Goal: Transaction & Acquisition: Purchase product/service

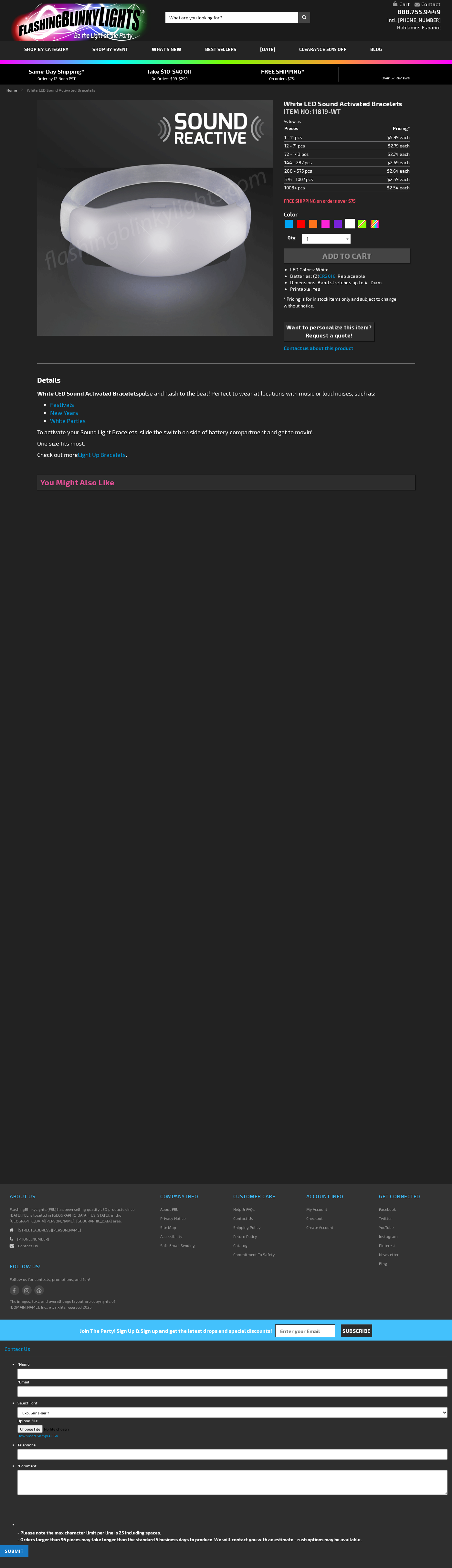
type input "5646"
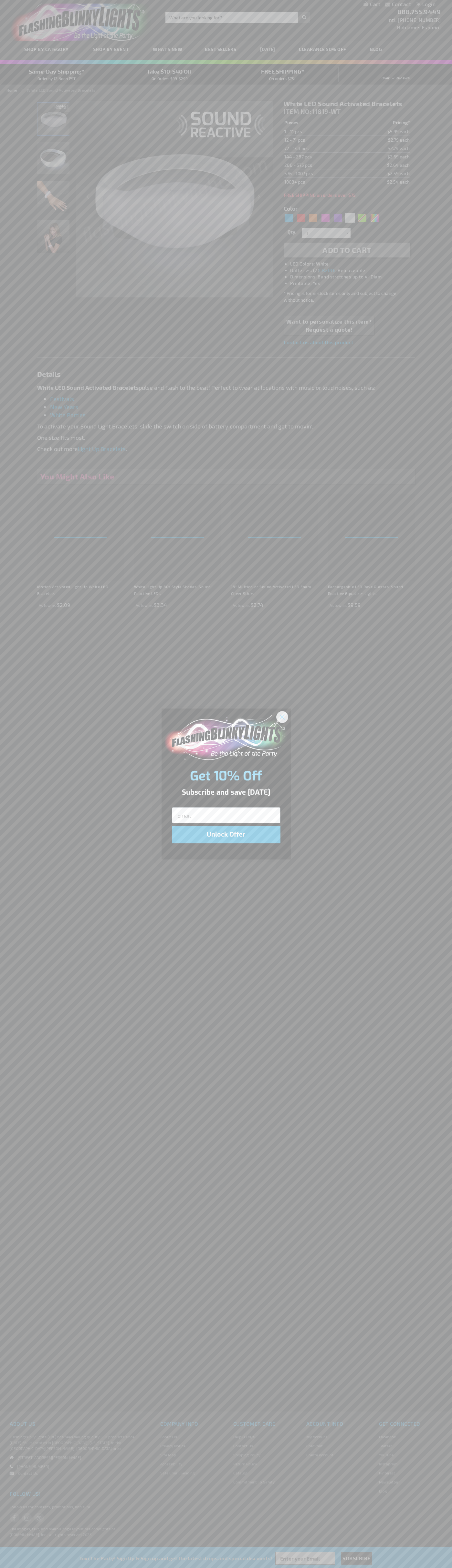
click at [282, 716] on icon "Close dialog" at bounding box center [281, 716] width 4 height 4
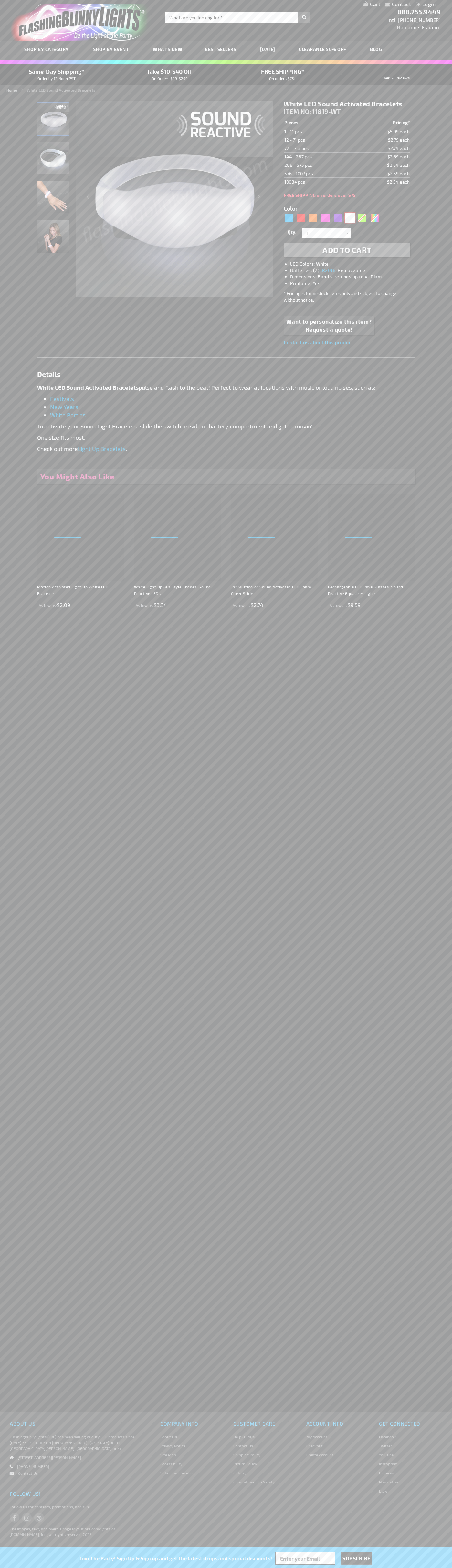
click at [350, 218] on div "White" at bounding box center [350, 218] width 10 height 10
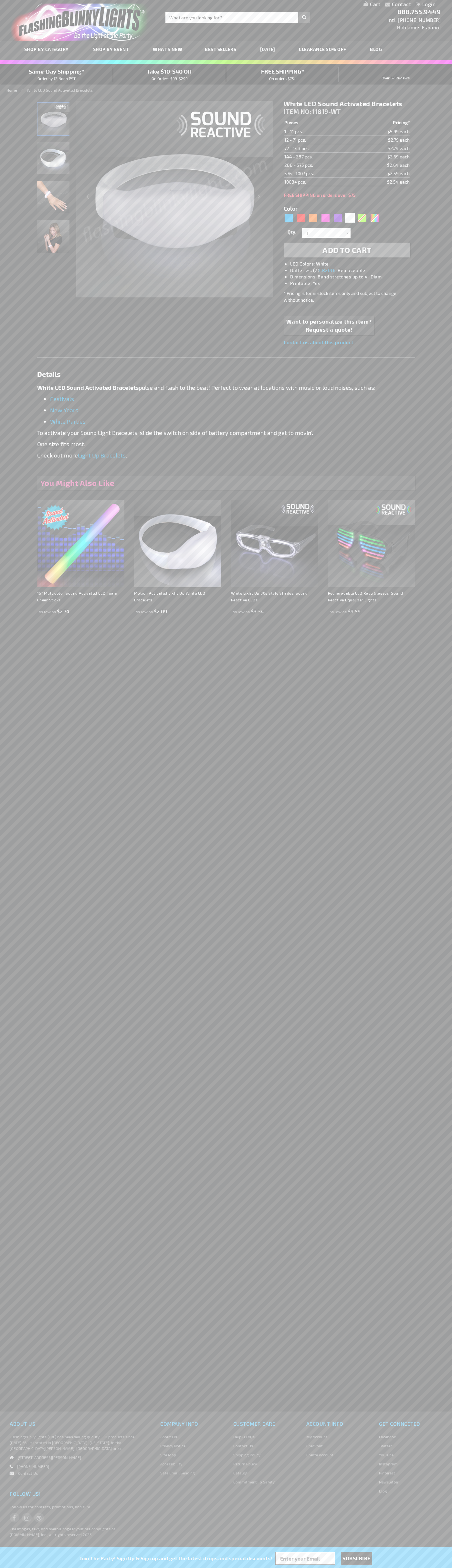
click at [347, 250] on span "Add to Cart" at bounding box center [347, 250] width 49 height 9
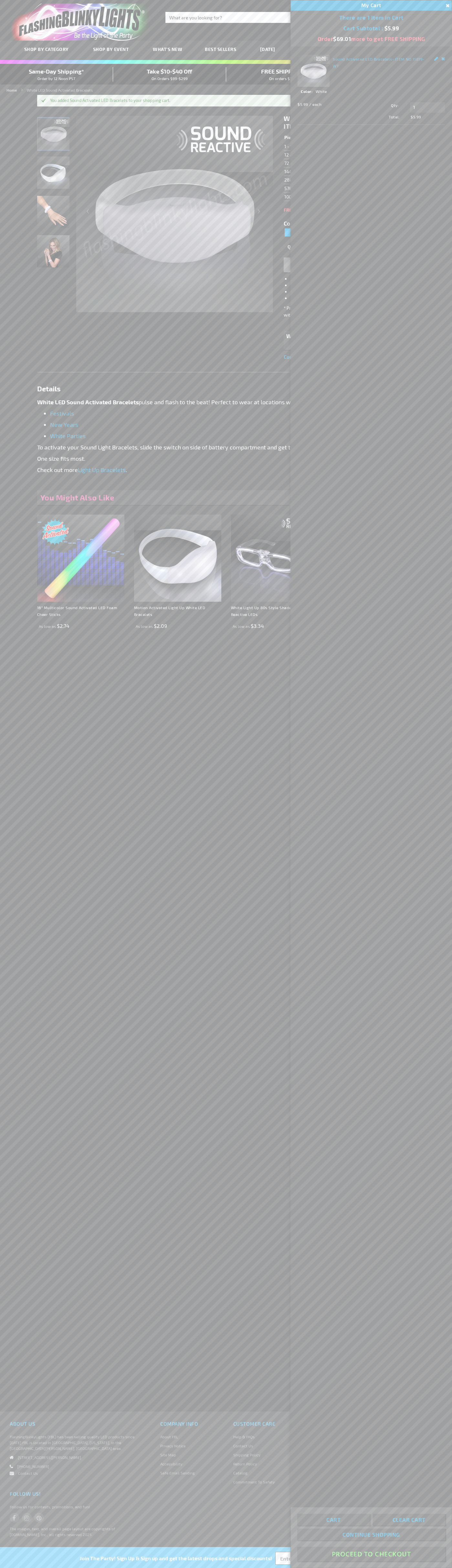
click at [371, 1554] on button "Proceed To Checkout" at bounding box center [371, 1554] width 148 height 15
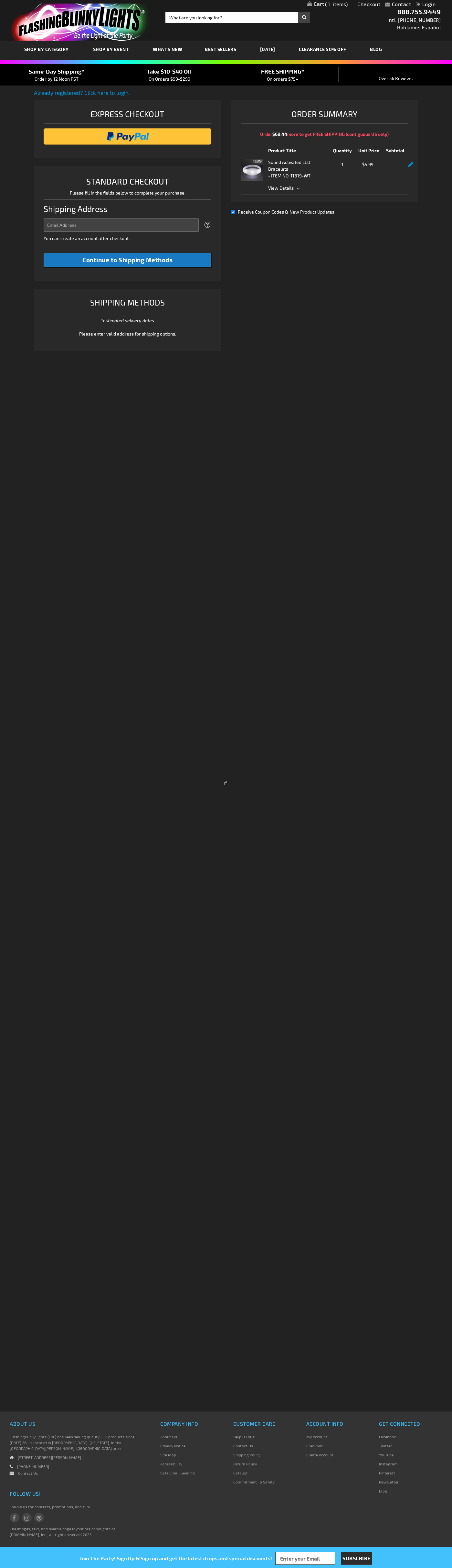
select select "US"
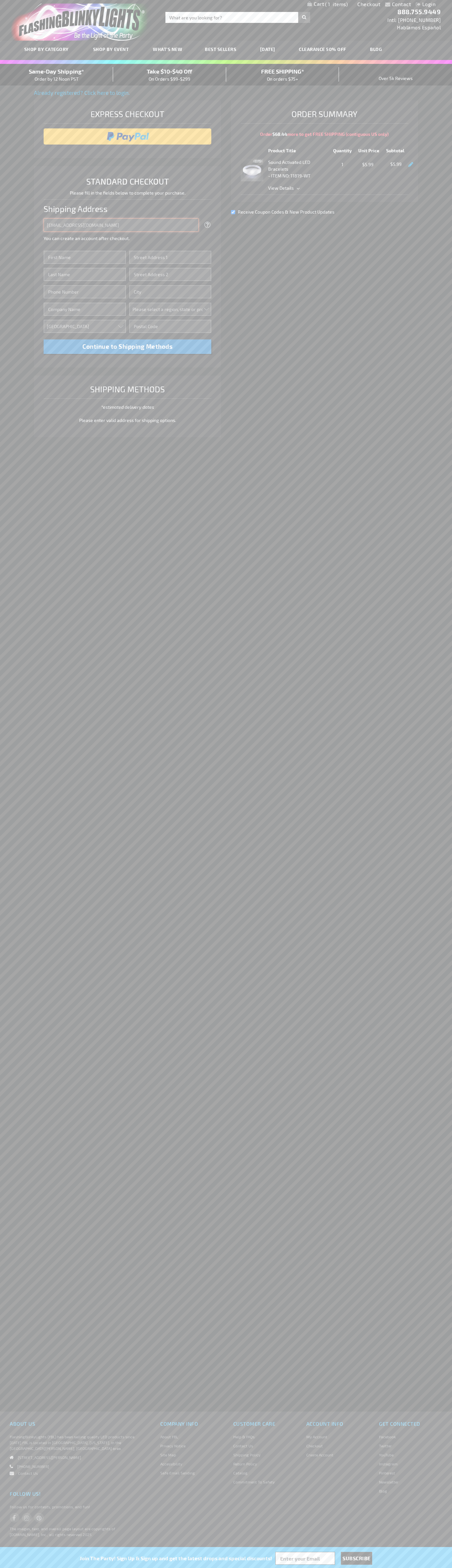
type input "johnsmith005@storebotmail.joonix.net"
type input "John"
type input "201 S. Division St. McKinley Towne Center"
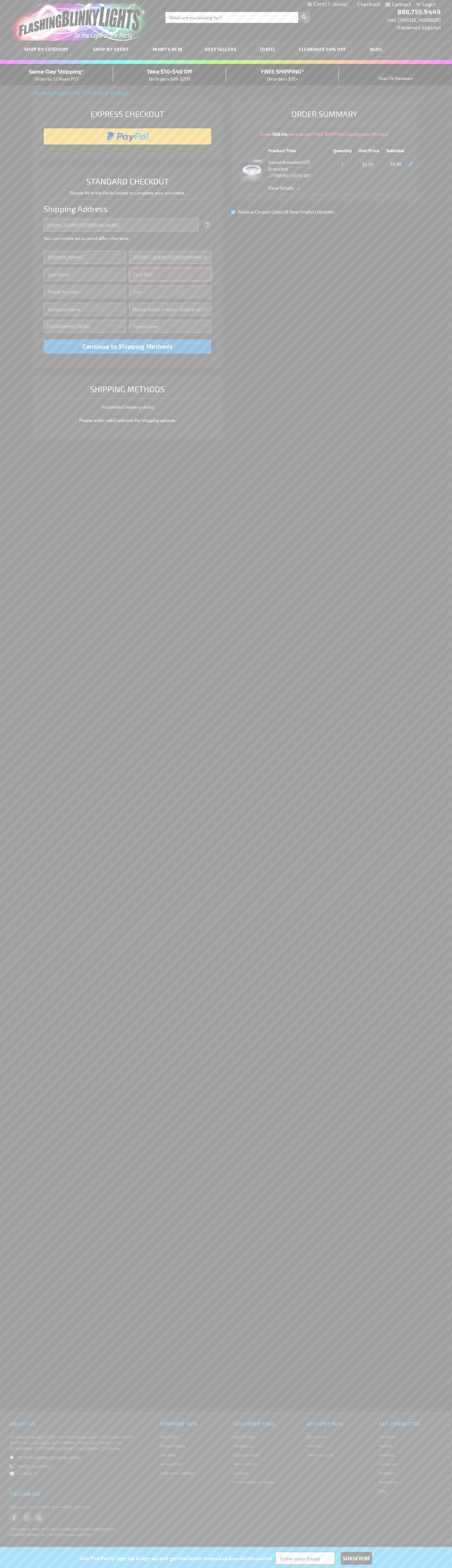
type input "First floor"
type input "ann arbor"
select select "33"
type input "48104"
type input "Smith"
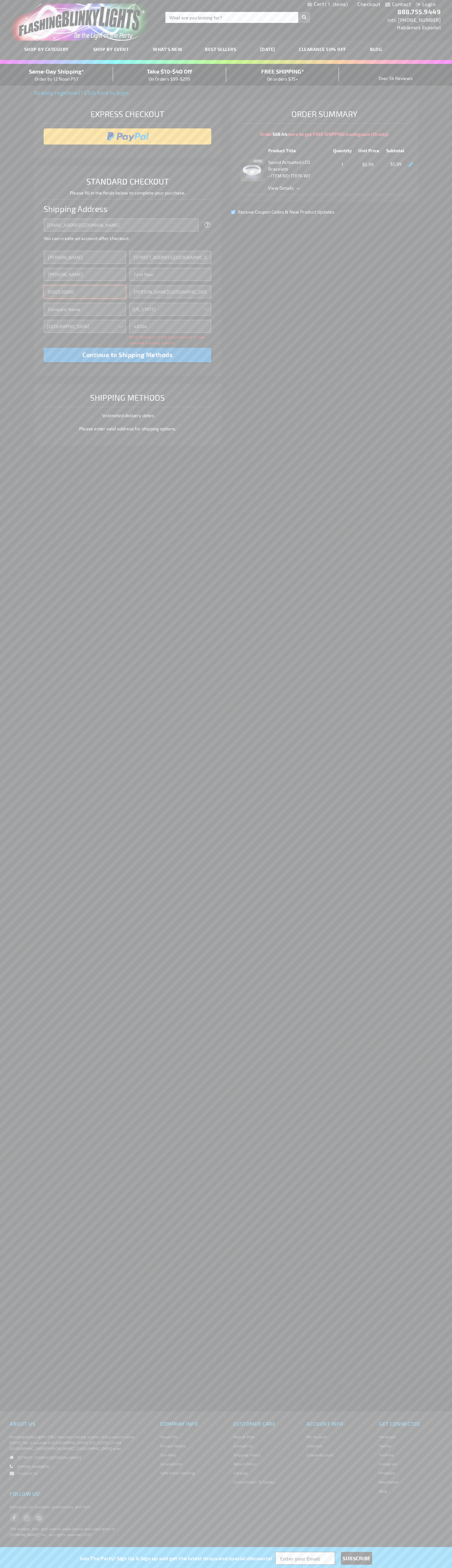
type input "6502530000"
type input "John Smith"
click at [57, 75] on div "Same-Day Shipping* Order by 12 Noon PST" at bounding box center [57, 74] width 113 height 15
click at [127, 136] on input "image" at bounding box center [127, 136] width 161 height 13
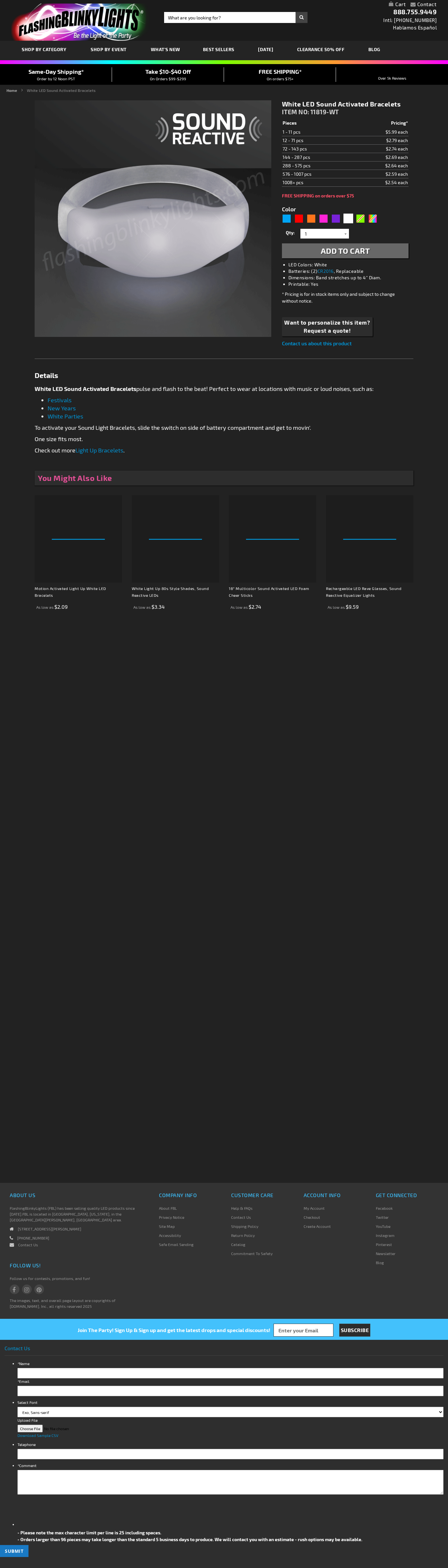
type input "5646"
